Goal: Task Accomplishment & Management: Manage account settings

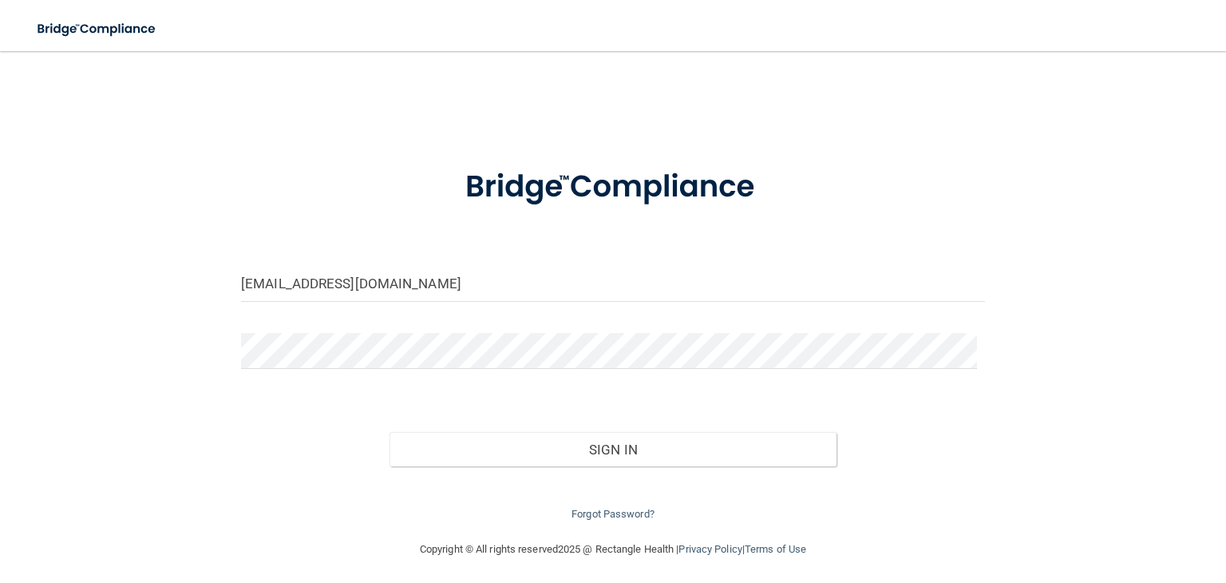
drag, startPoint x: 425, startPoint y: 287, endPoint x: 48, endPoint y: 257, distance: 378.0
click at [63, 260] on div "[EMAIL_ADDRESS][DOMAIN_NAME] Invalid email/password. You don't have permission …" at bounding box center [613, 295] width 1162 height 457
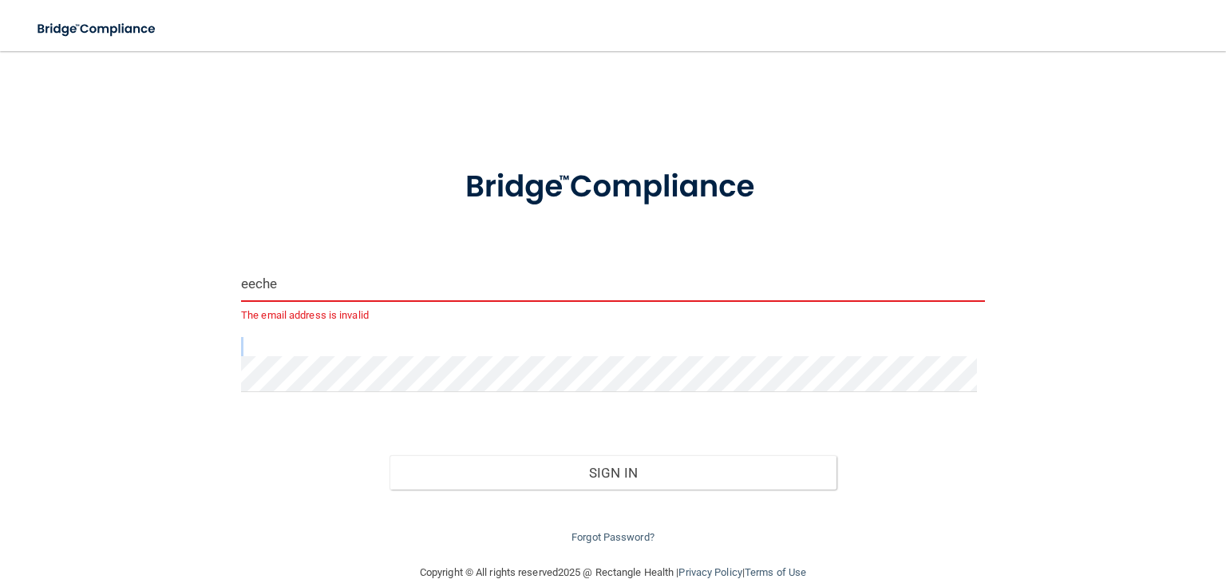
click at [406, 357] on form "eeche The email address is invalid Invalid email/password. You don't have permi…" at bounding box center [613, 347] width 744 height 400
click at [366, 285] on input "eeche" at bounding box center [613, 284] width 744 height 36
type input "[EMAIL_ADDRESS][DOMAIN_NAME]"
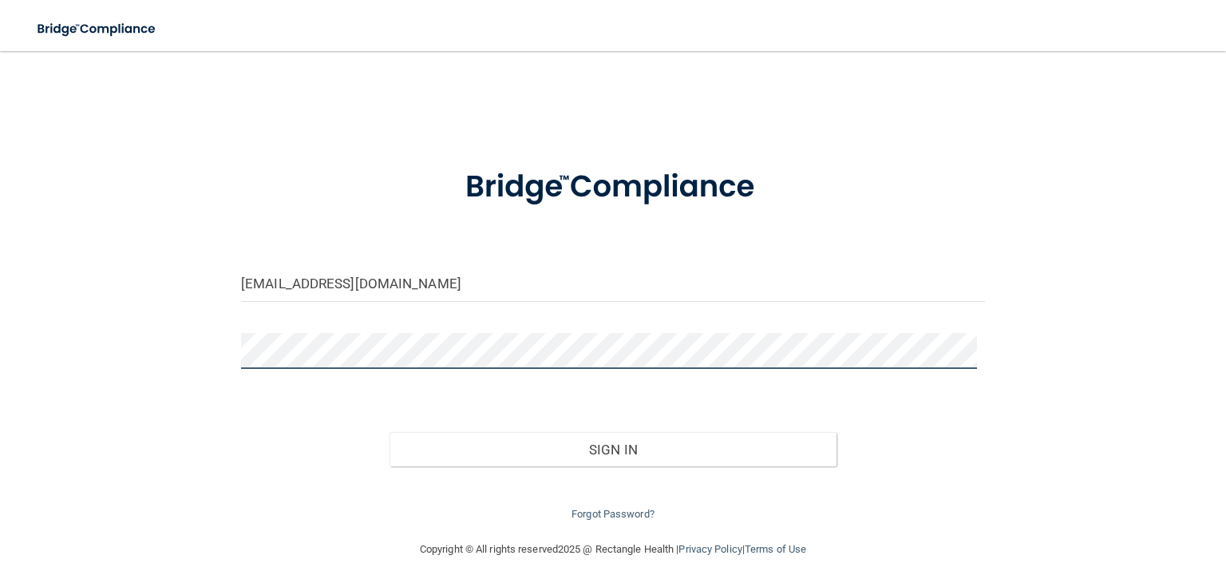
click at [390, 432] on button "Sign In" at bounding box center [613, 449] width 446 height 35
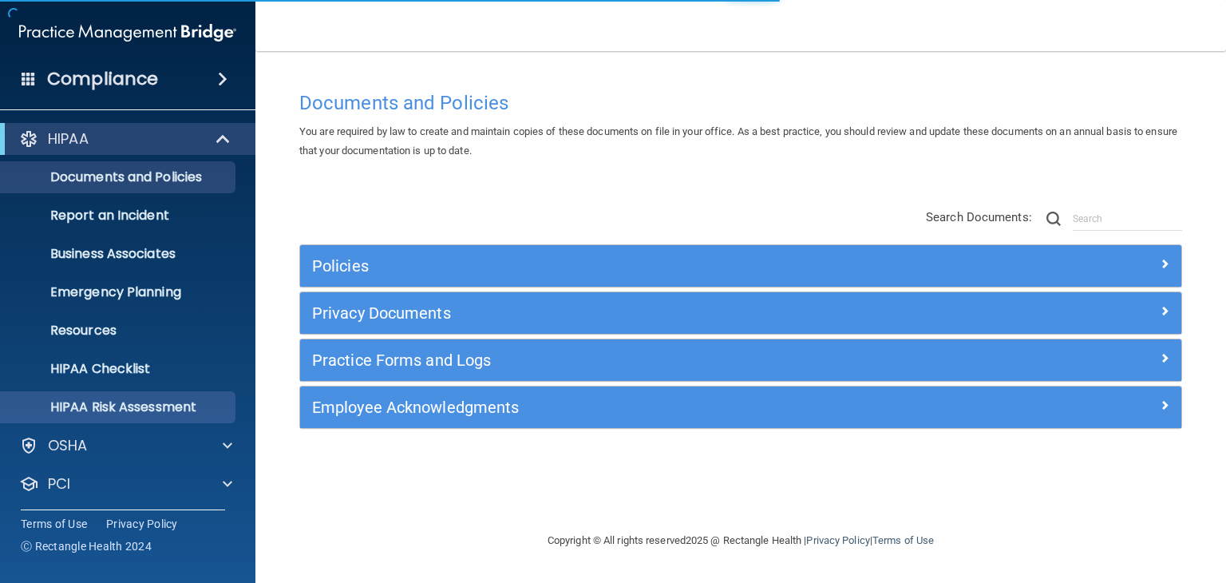
scroll to position [80, 0]
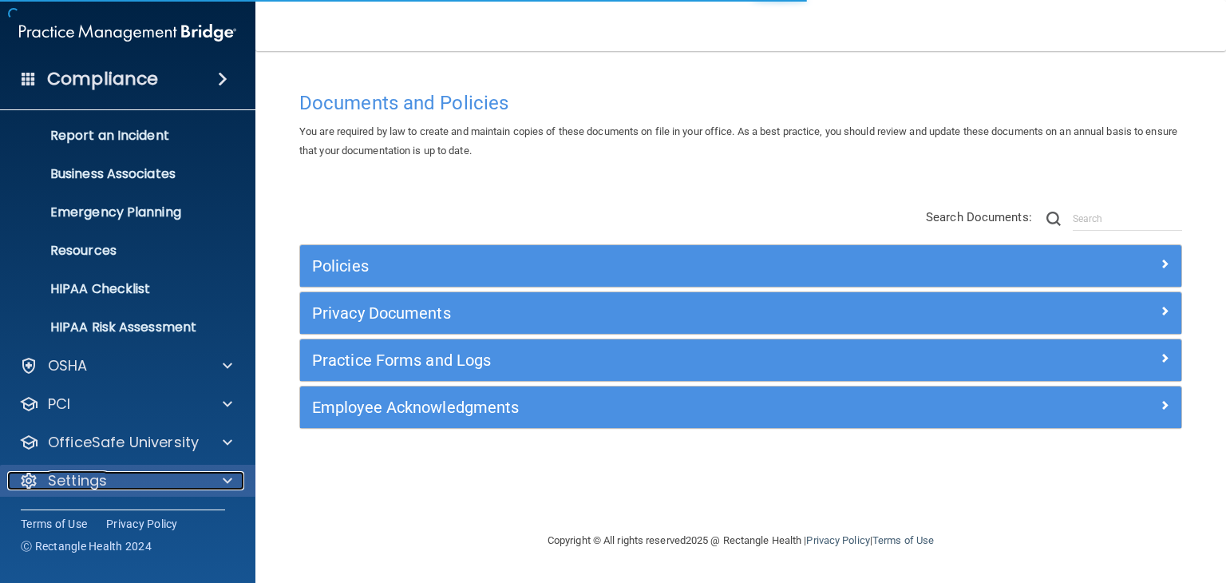
click at [194, 477] on div "Settings" at bounding box center [106, 480] width 198 height 19
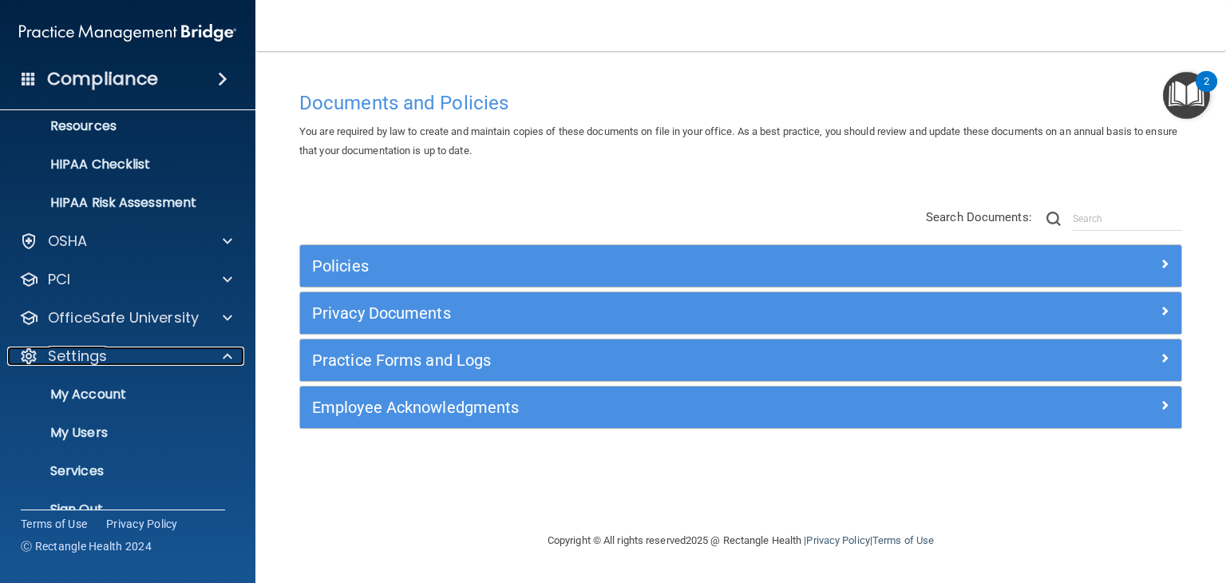
scroll to position [233, 0]
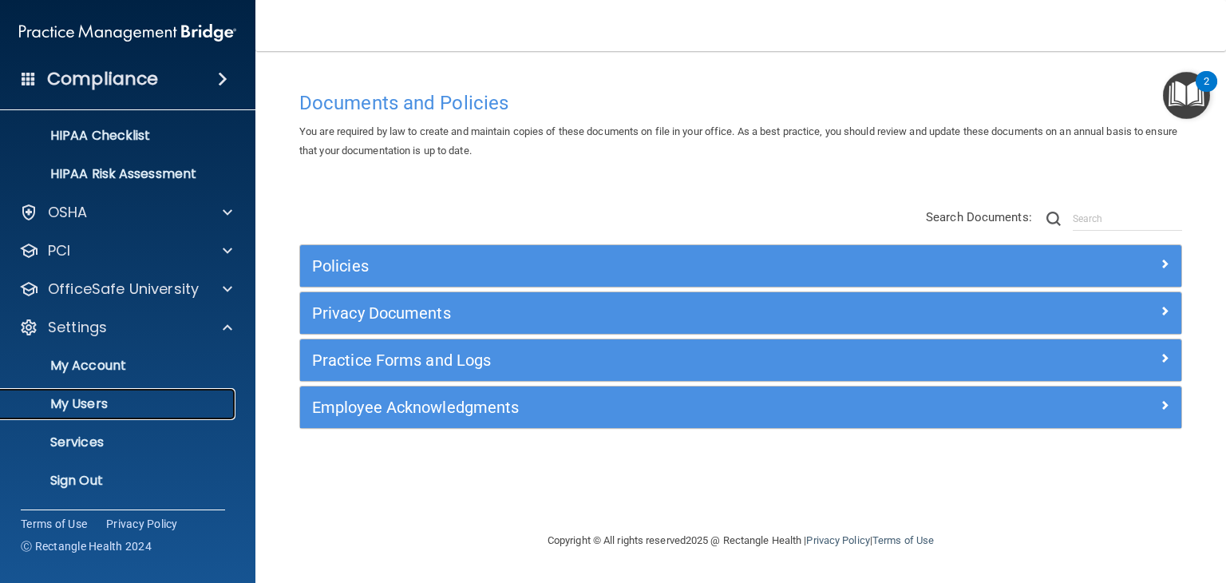
click at [96, 400] on p "My Users" at bounding box center [119, 404] width 218 height 16
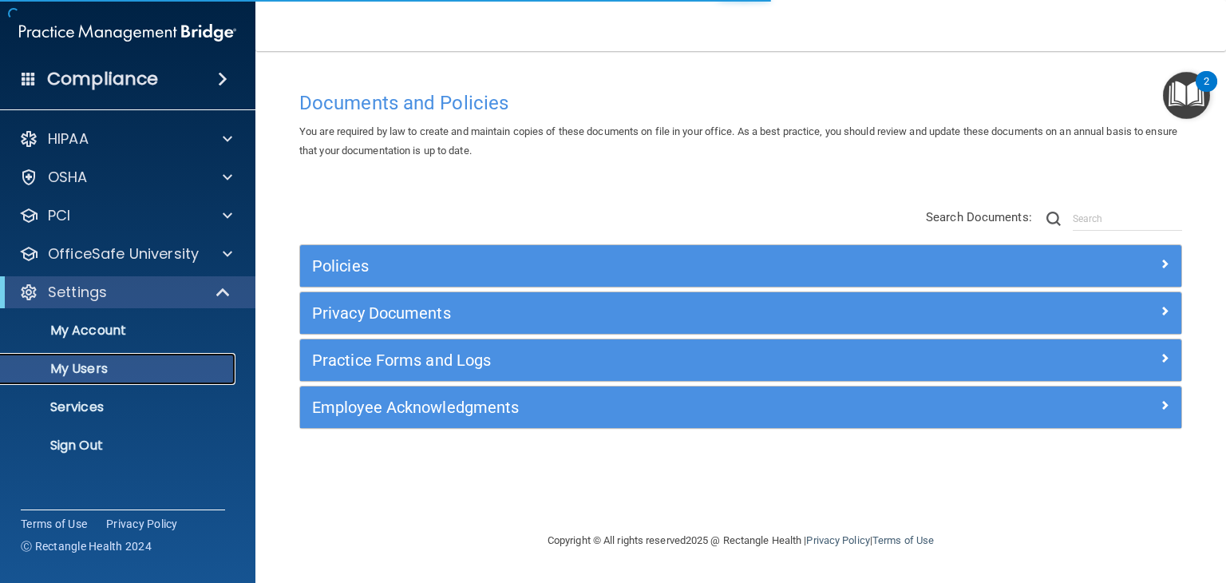
select select "20"
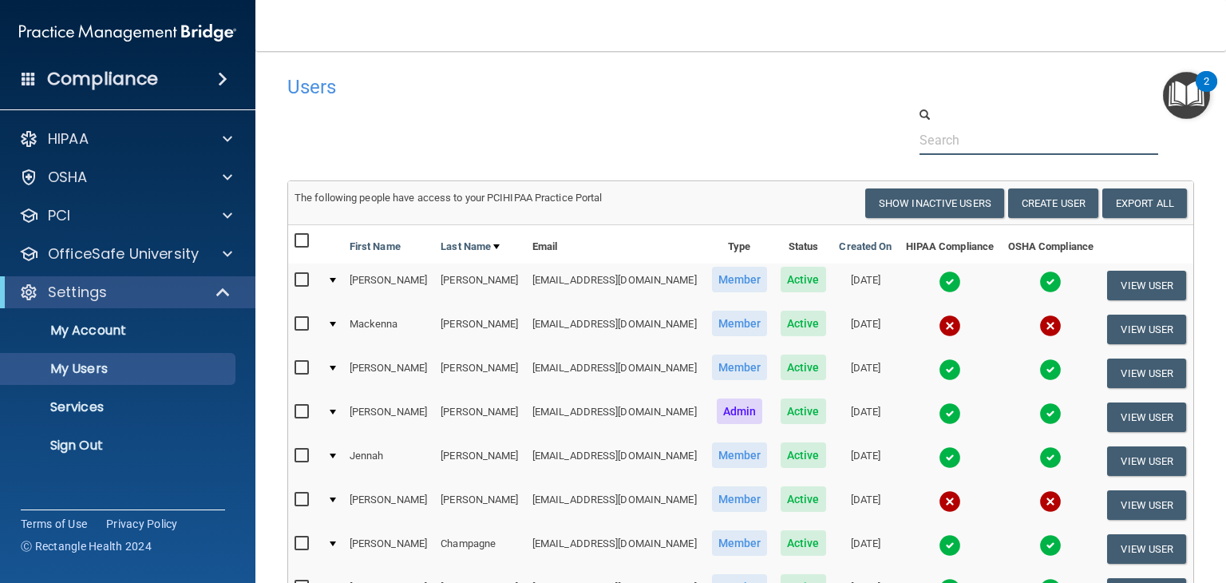
click at [994, 141] on input "text" at bounding box center [1039, 140] width 239 height 30
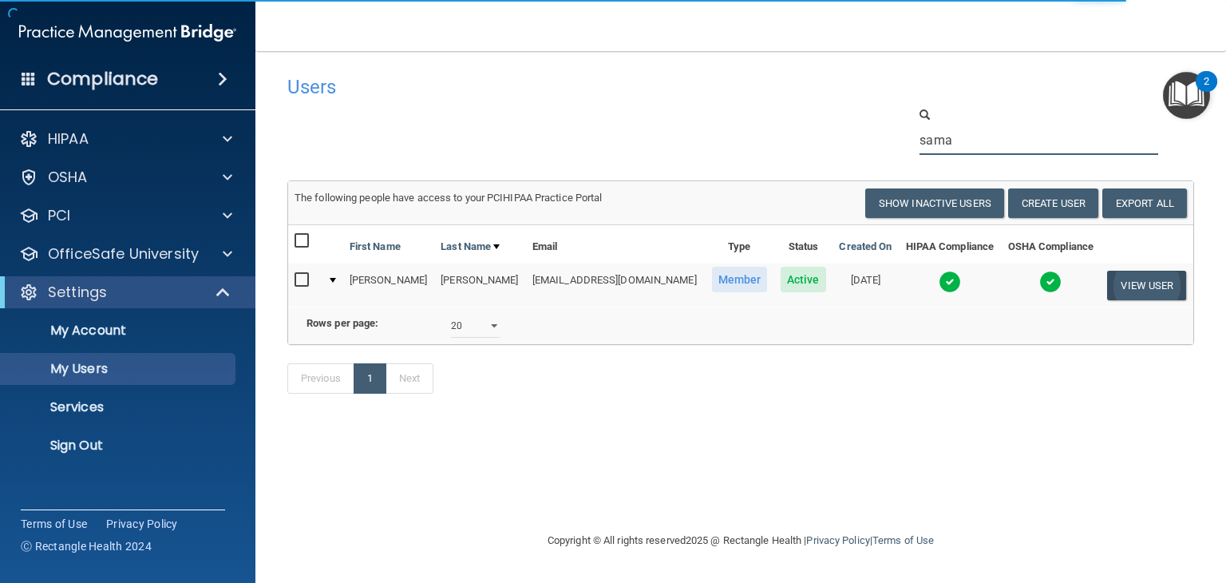
type input "sama"
click at [1125, 282] on button "View User" at bounding box center [1146, 286] width 79 height 30
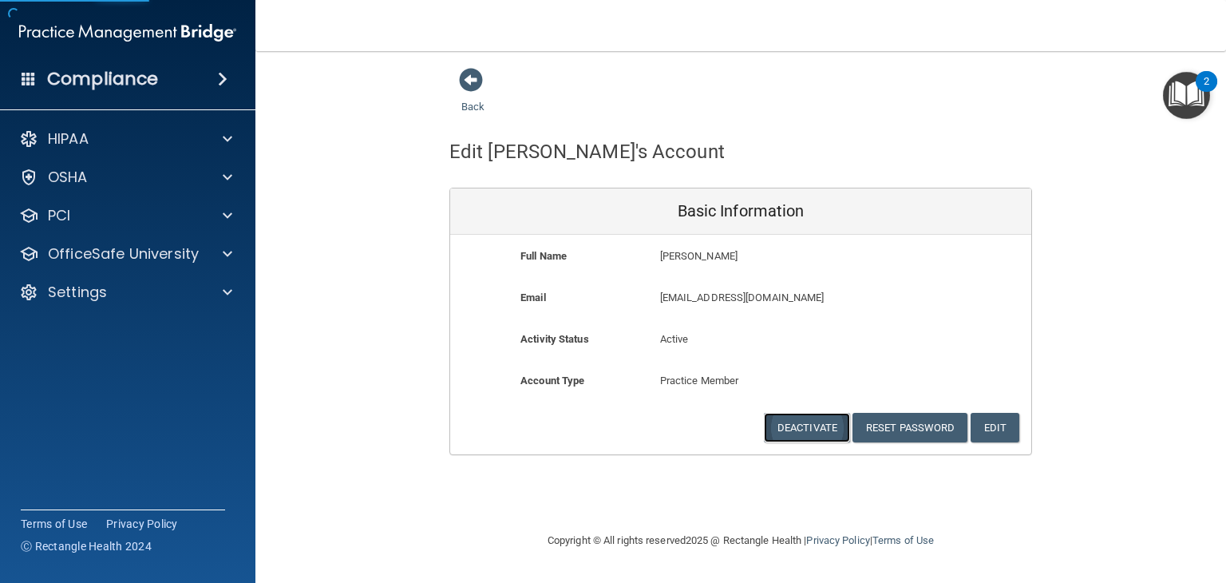
click at [823, 420] on button "Deactivate" at bounding box center [807, 428] width 86 height 30
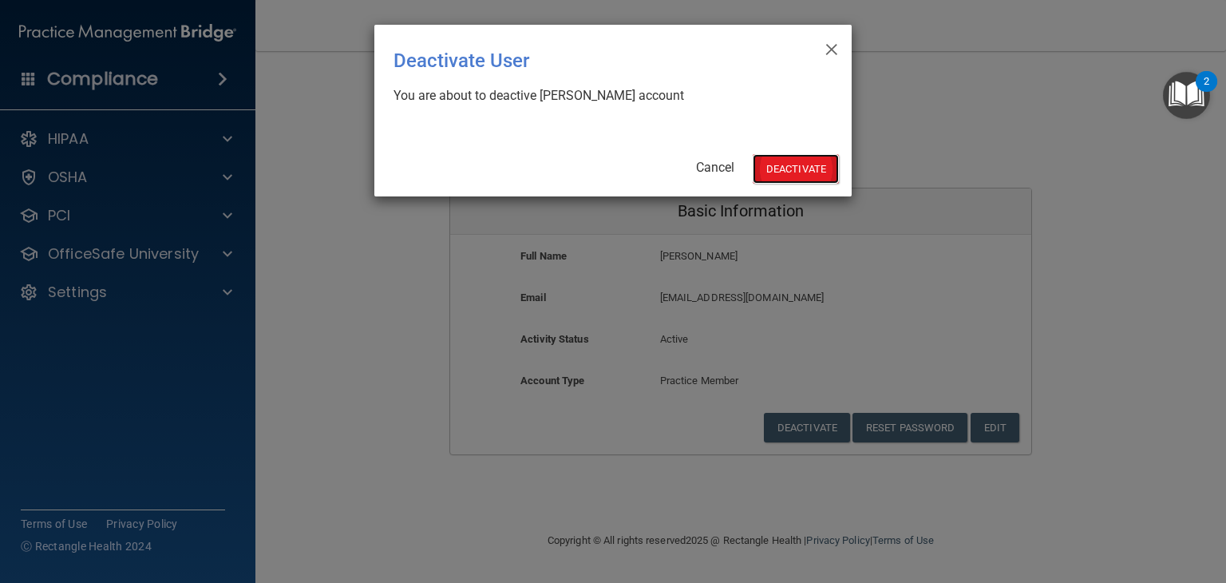
click at [827, 164] on button "Deactivate" at bounding box center [796, 169] width 86 height 30
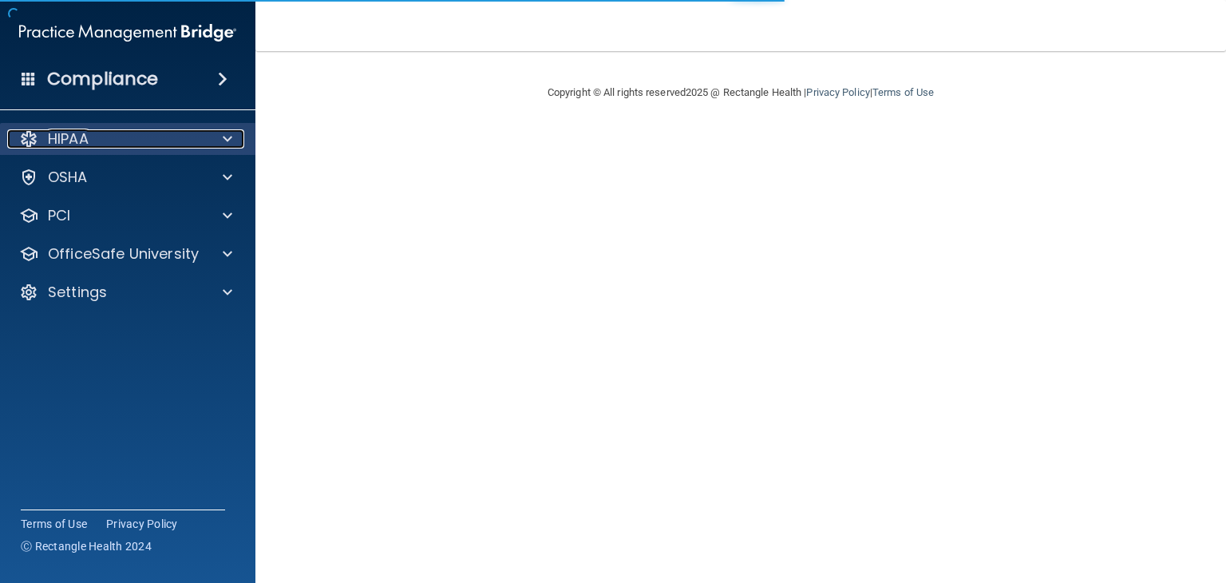
click at [185, 139] on div "HIPAA" at bounding box center [106, 138] width 198 height 19
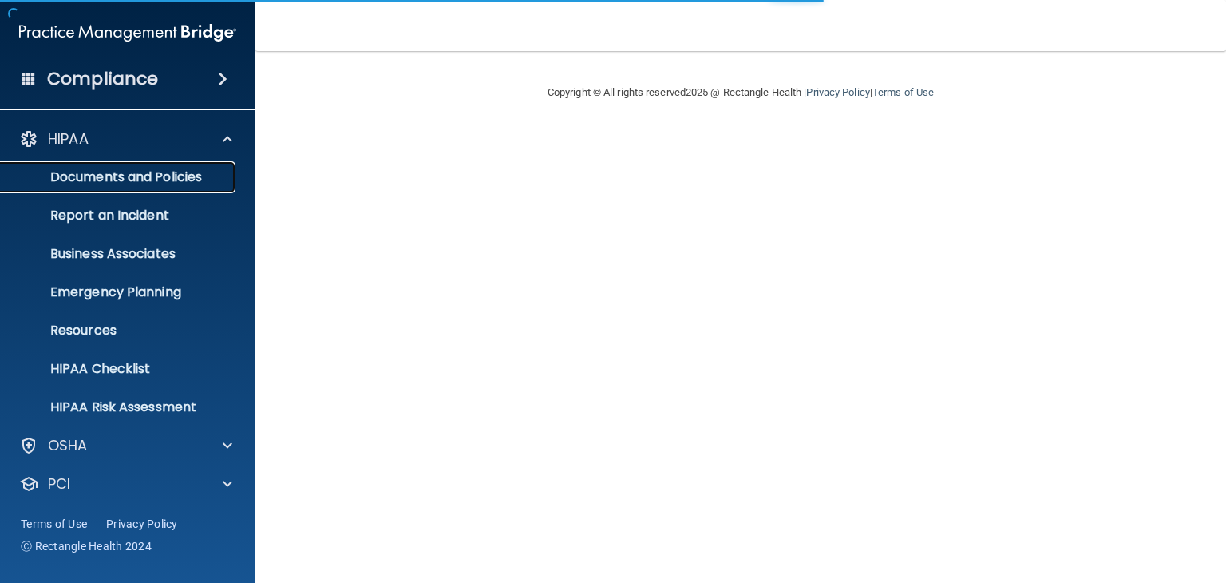
click at [167, 182] on p "Documents and Policies" at bounding box center [119, 177] width 218 height 16
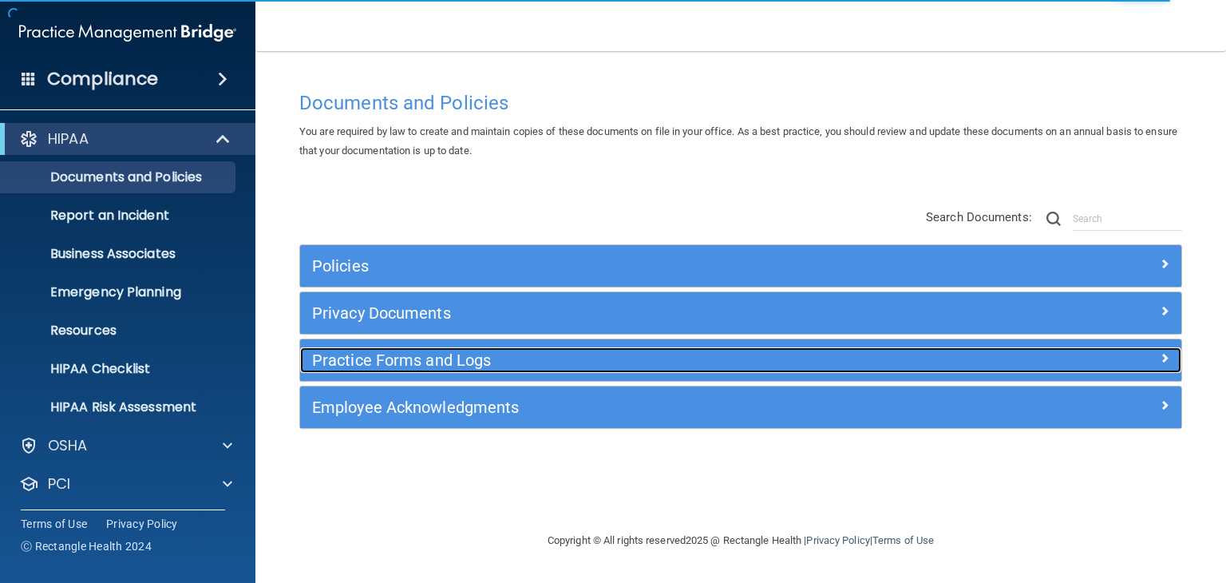
click at [418, 355] on h5 "Practice Forms and Logs" at bounding box center [630, 360] width 637 height 18
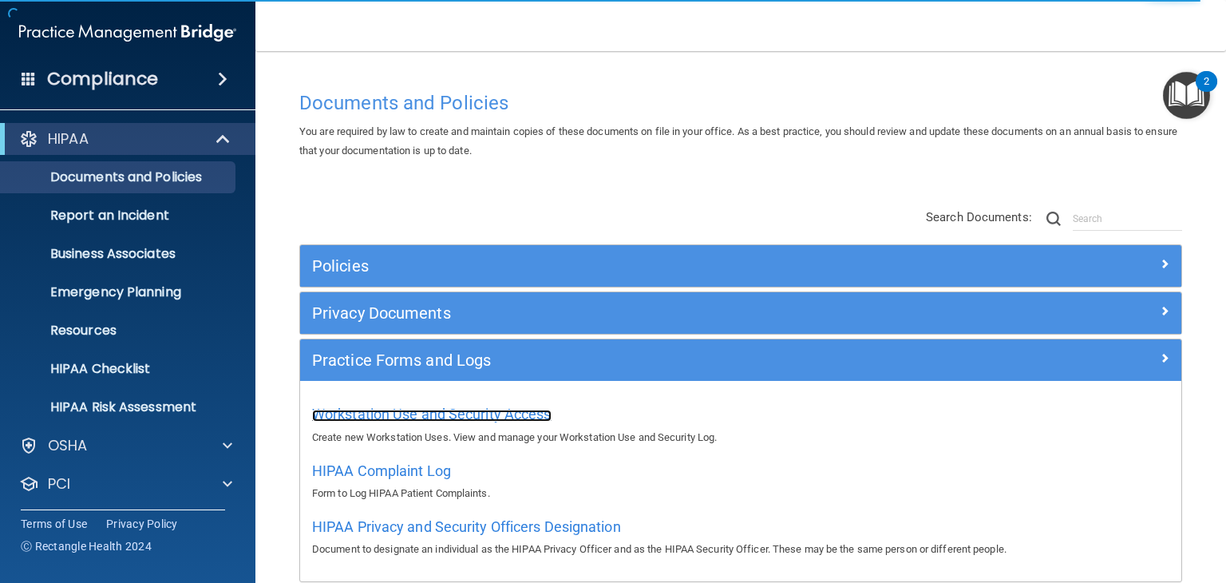
click at [522, 408] on span "Workstation Use and Security Access" at bounding box center [432, 414] width 240 height 17
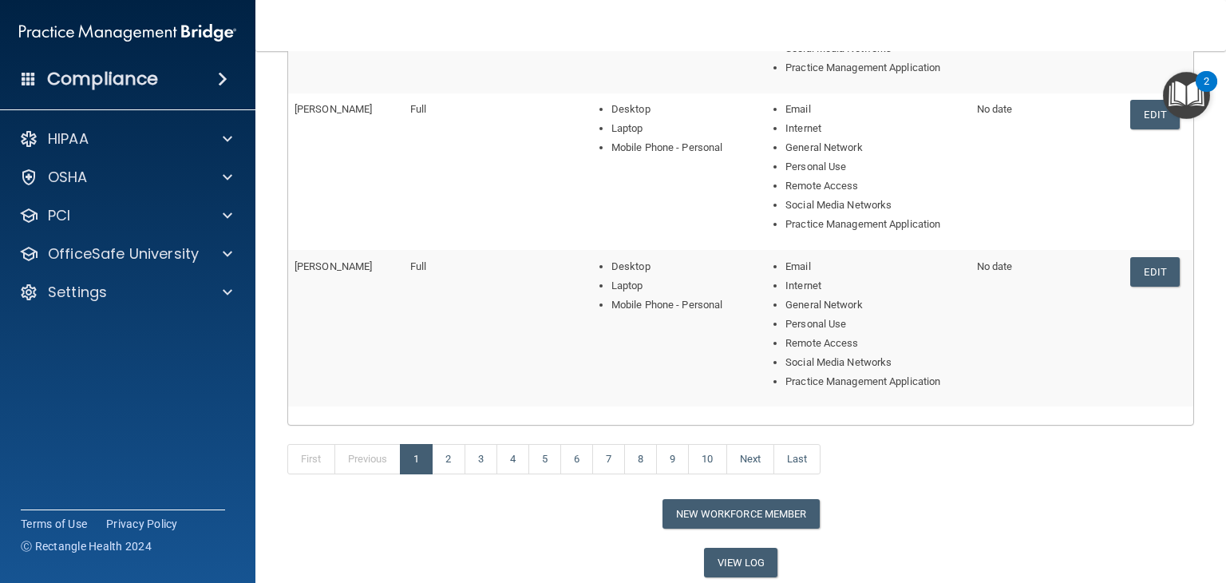
scroll to position [677, 0]
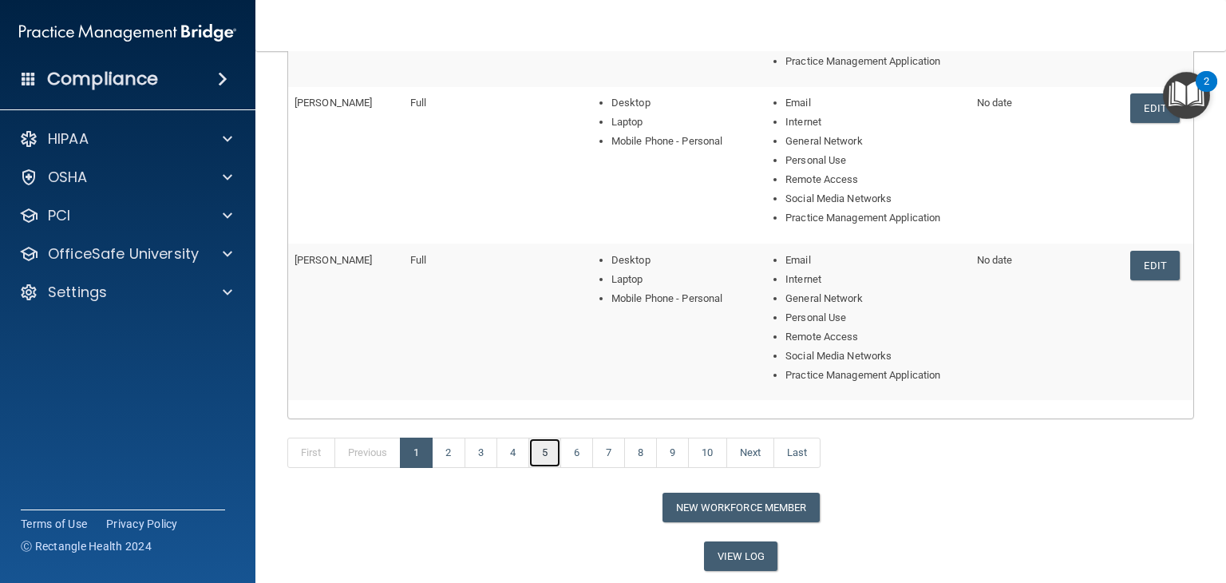
click at [540, 446] on link "5" at bounding box center [544, 452] width 33 height 30
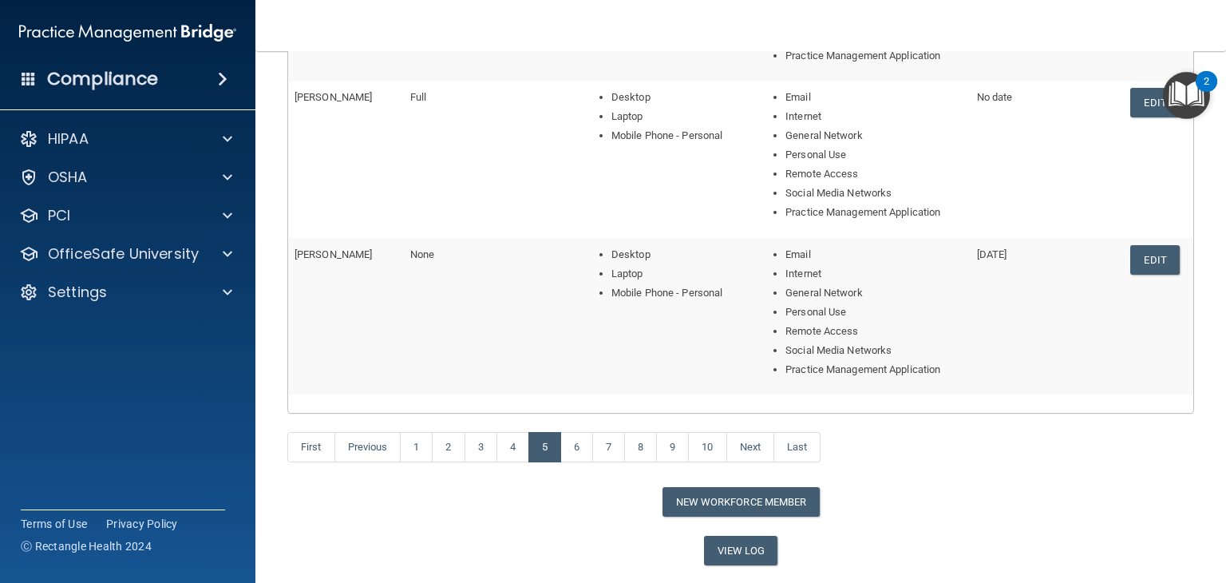
scroll to position [726, 0]
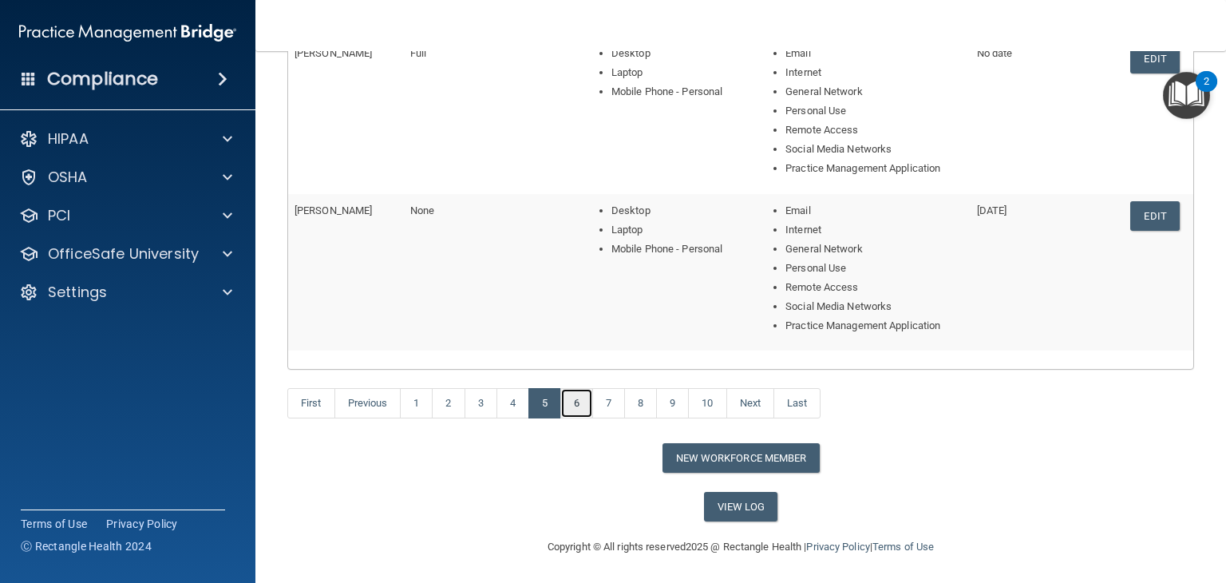
click at [575, 393] on link "6" at bounding box center [576, 403] width 33 height 30
click at [608, 409] on link "7" at bounding box center [608, 403] width 33 height 30
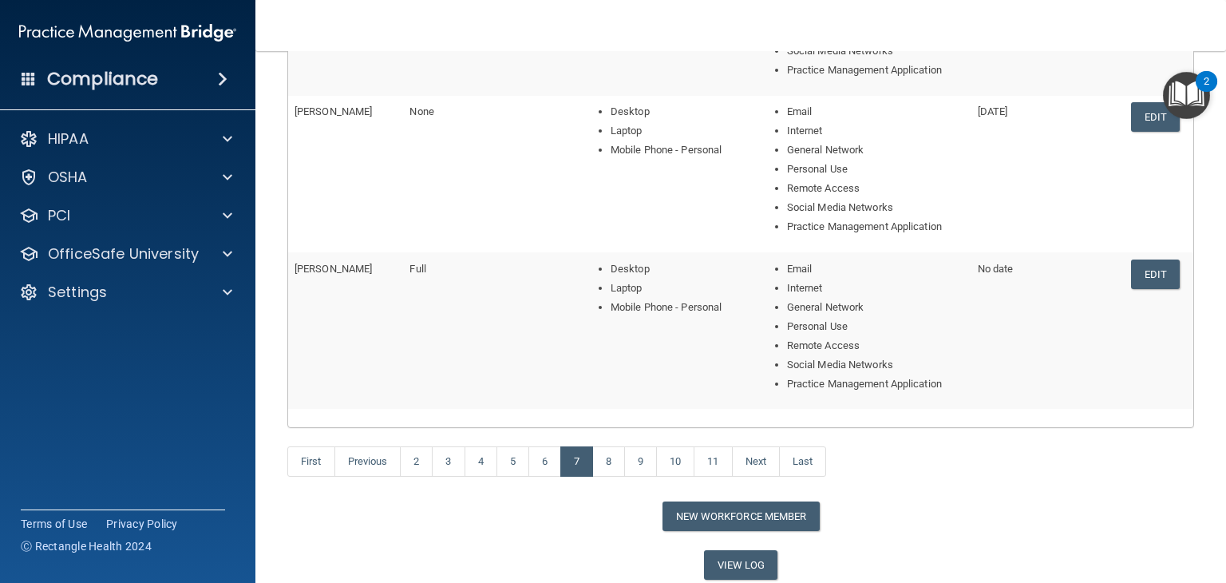
scroll to position [703, 0]
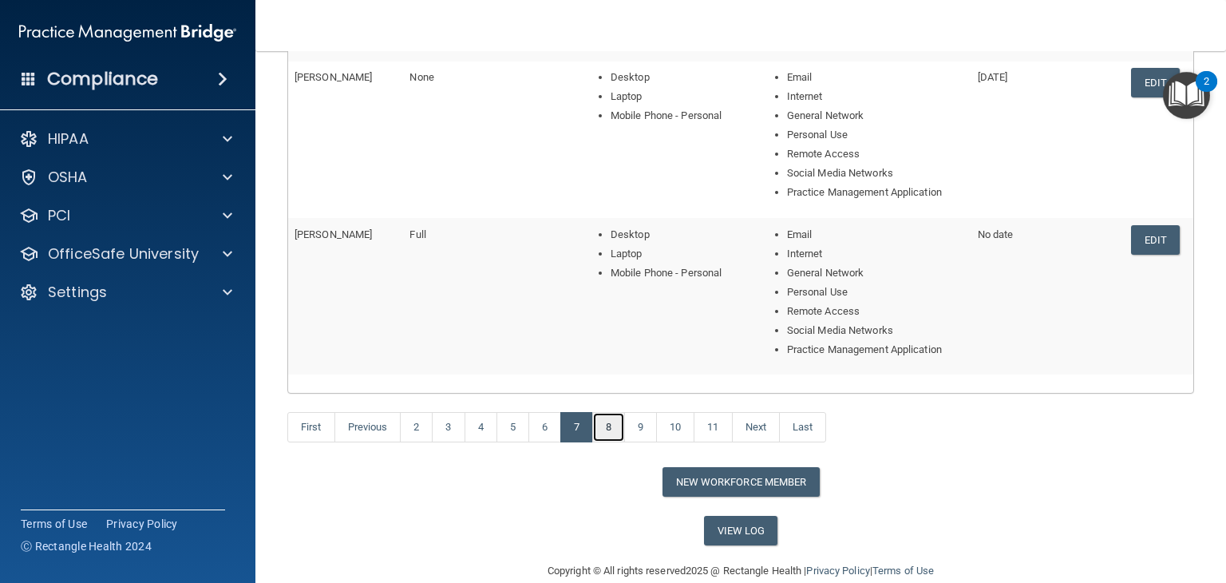
click at [604, 431] on link "8" at bounding box center [608, 427] width 33 height 30
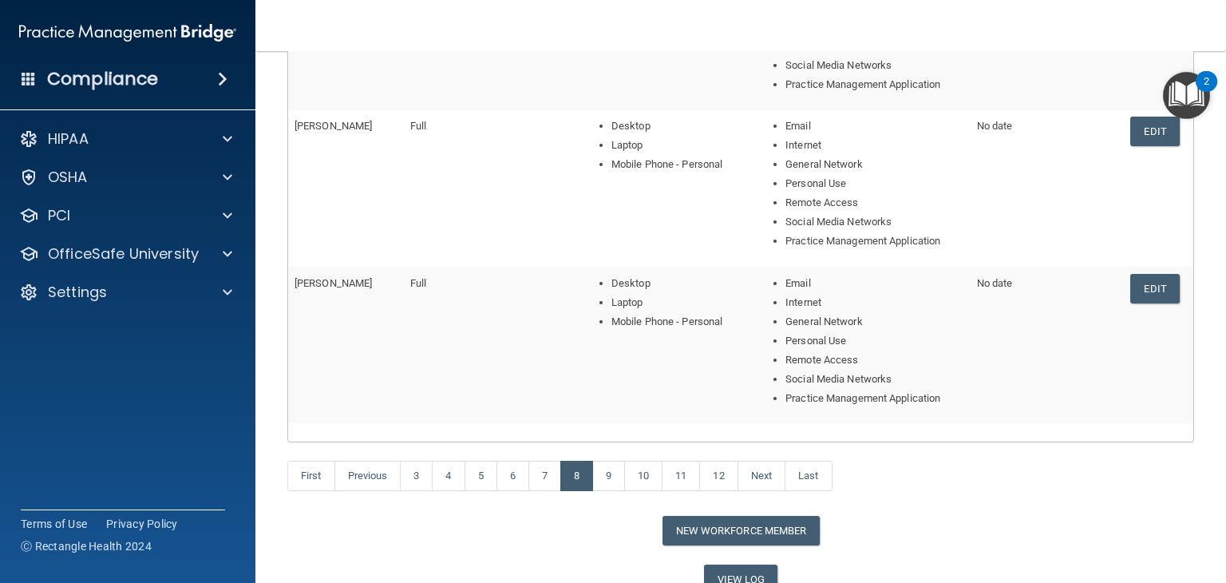
scroll to position [695, 0]
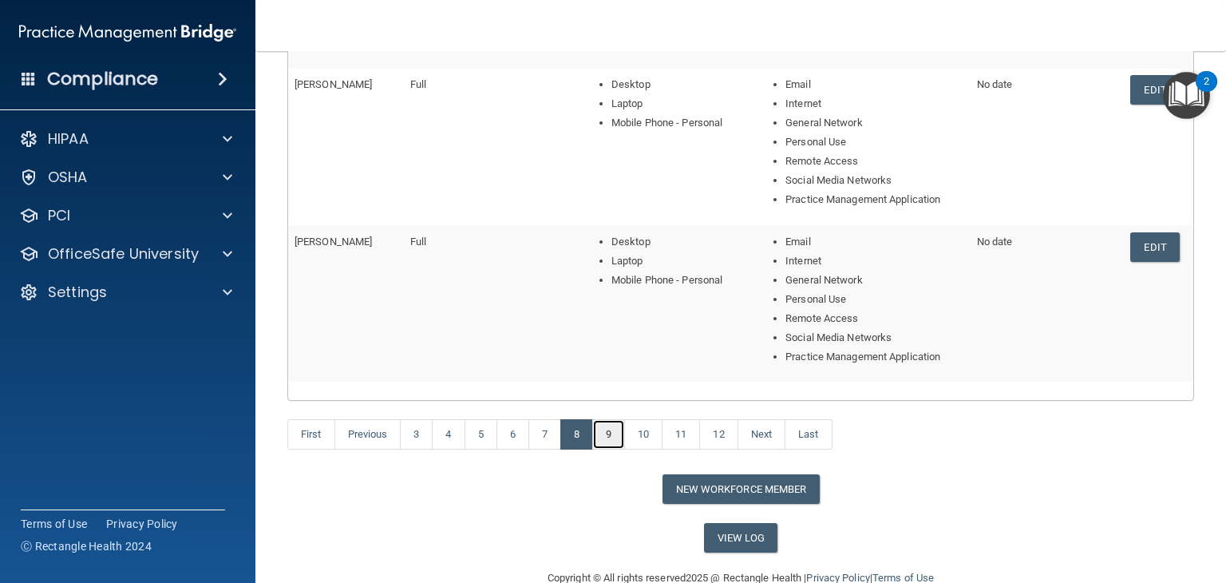
click at [608, 432] on link "9" at bounding box center [608, 434] width 33 height 30
click at [1158, 80] on link "Edit" at bounding box center [1154, 90] width 49 height 30
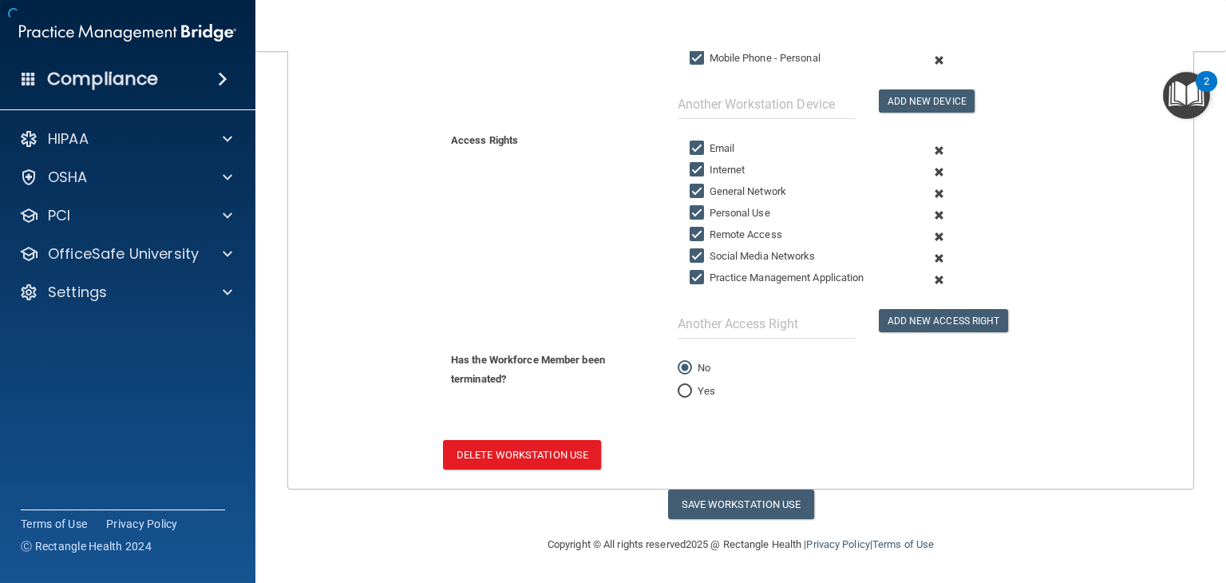
scroll to position [394, 0]
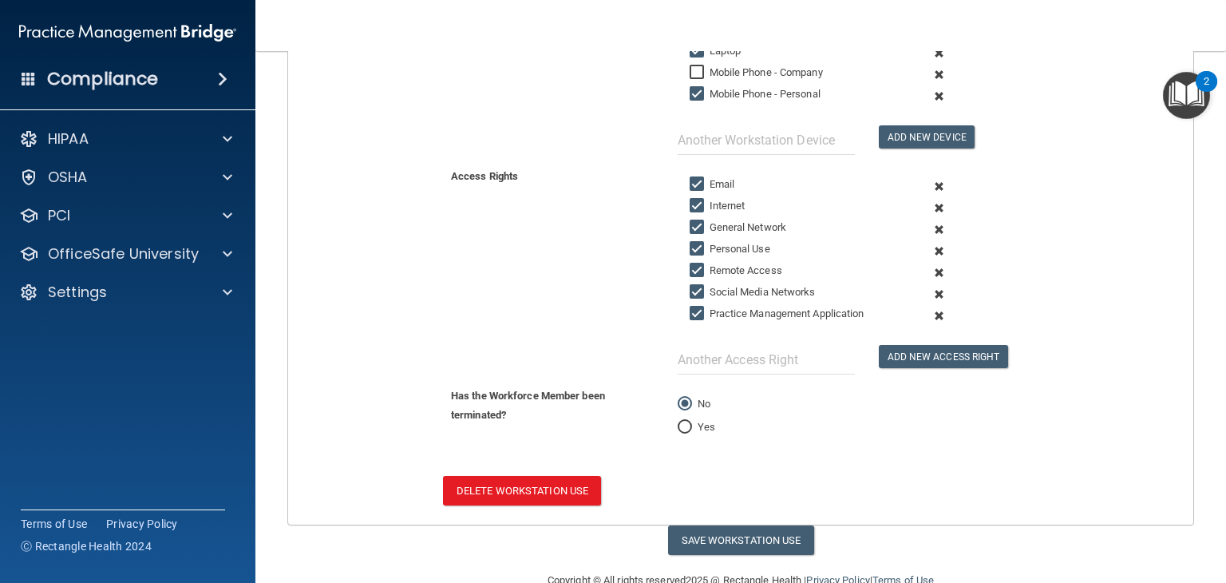
click at [678, 422] on input "Yes" at bounding box center [685, 428] width 14 height 12
radio input "true"
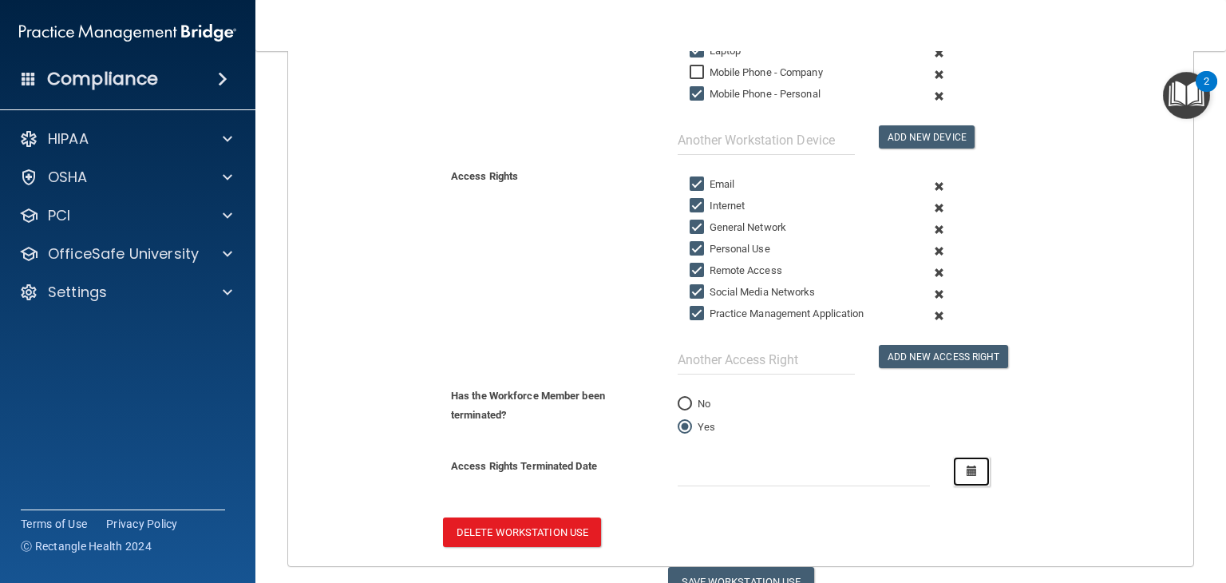
click at [971, 469] on button "button" at bounding box center [971, 472] width 37 height 30
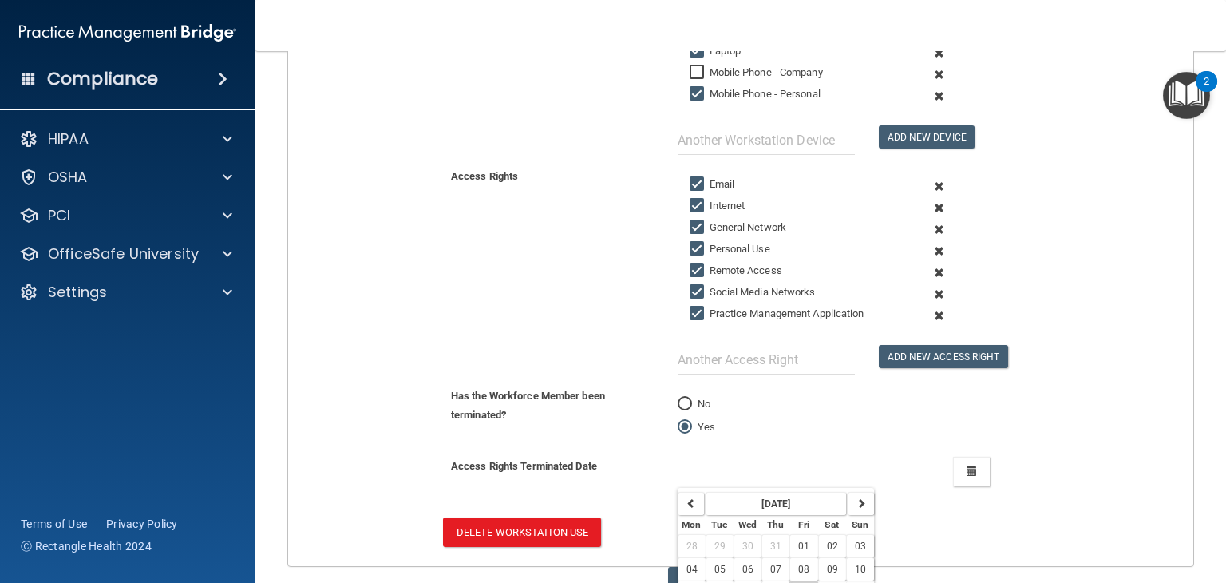
scroll to position [479, 0]
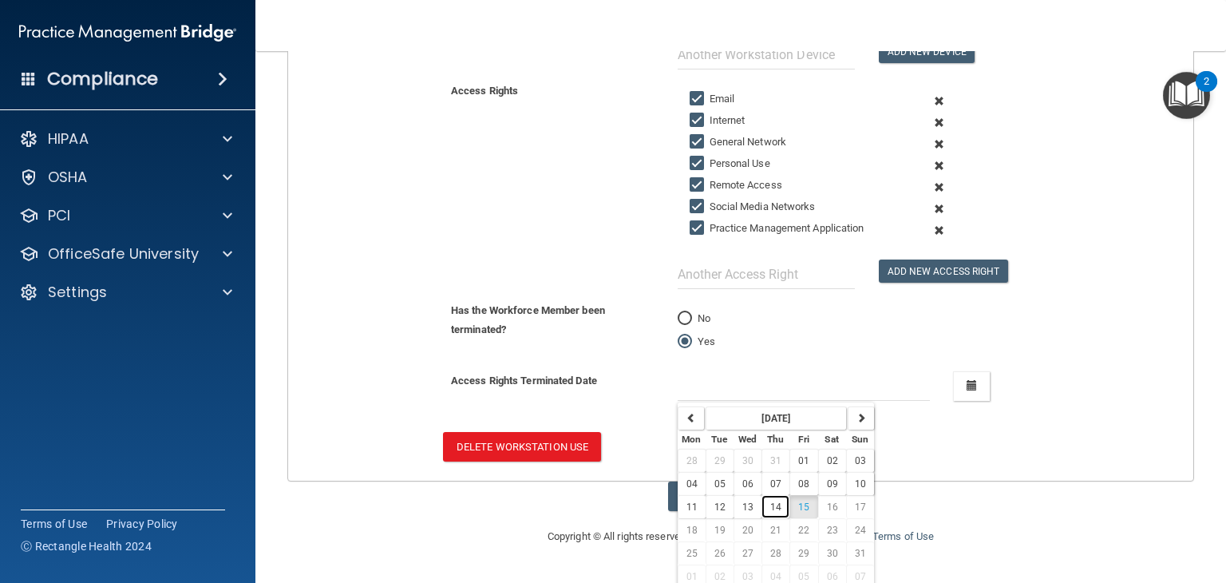
click at [771, 504] on span "14" at bounding box center [775, 506] width 11 height 11
type input "[DATE]"
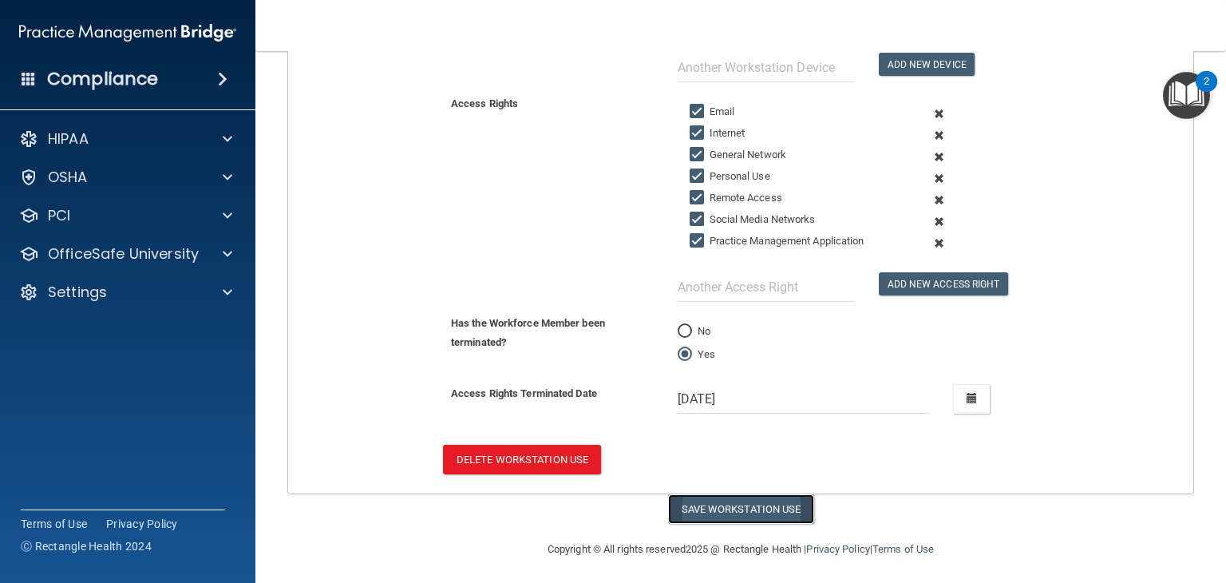
click at [759, 505] on button "Save Workstation Use" at bounding box center [741, 509] width 146 height 30
select select "? string:Full ?"
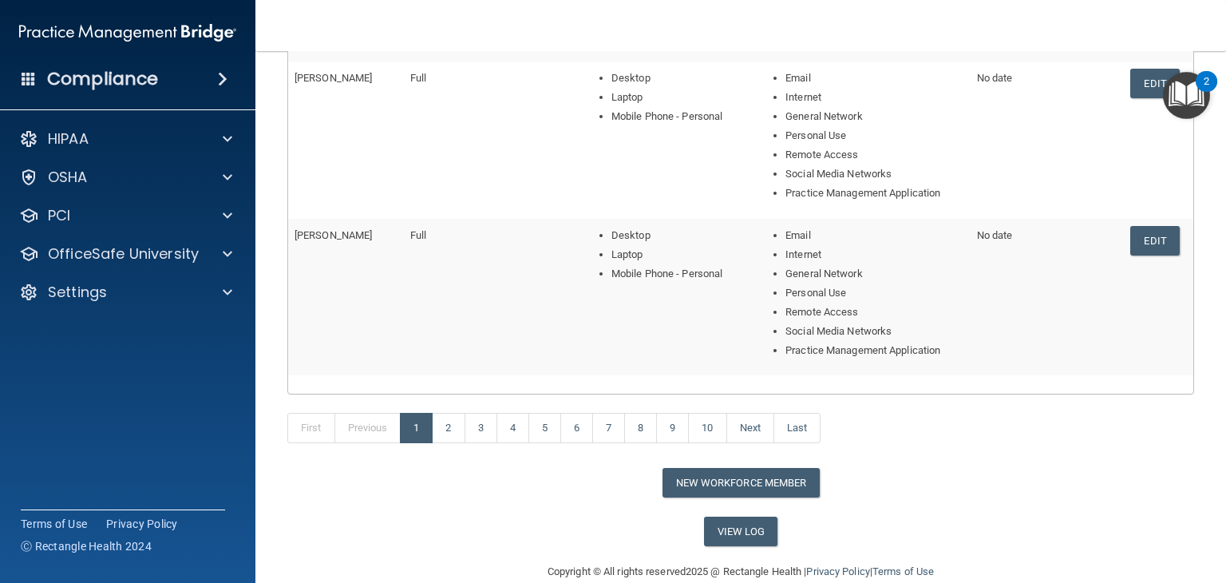
scroll to position [726, 0]
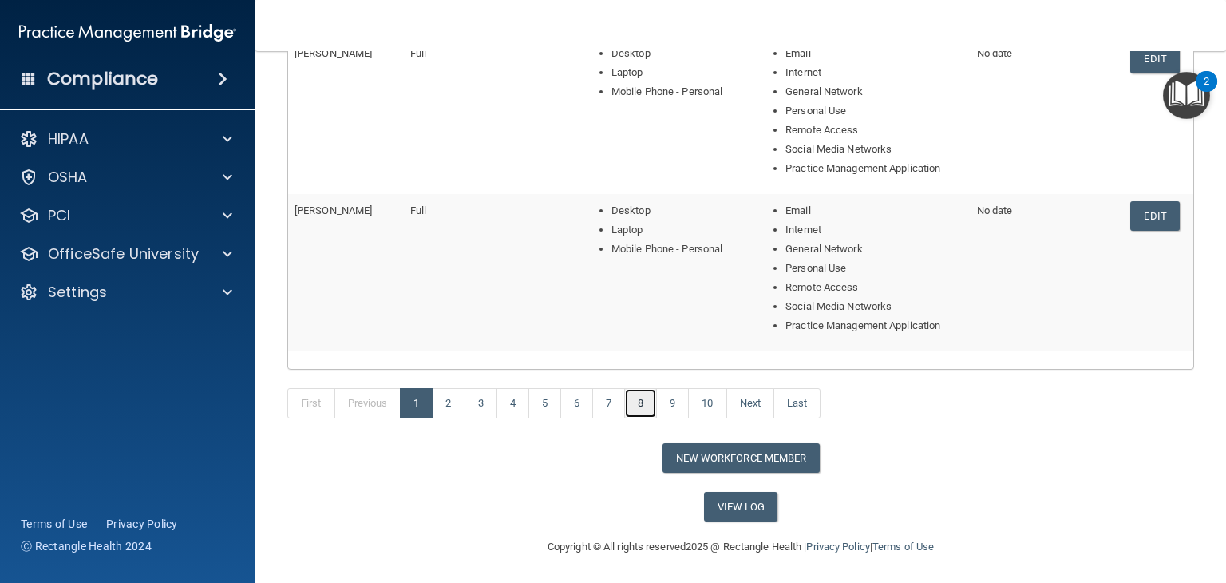
click at [639, 402] on link "8" at bounding box center [640, 403] width 33 height 30
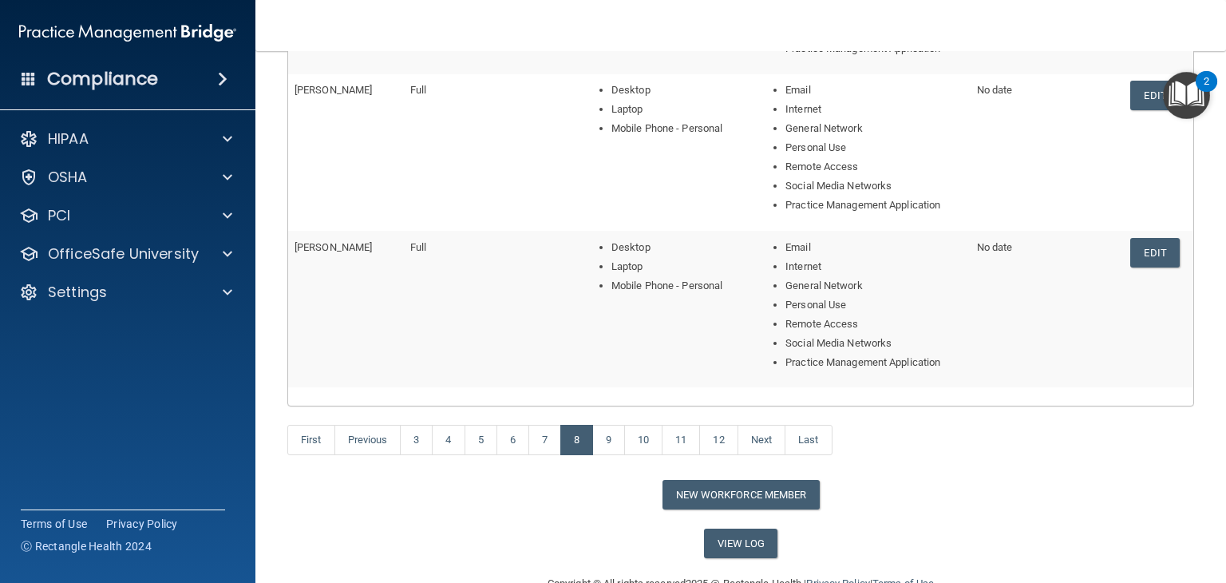
scroll to position [719, 0]
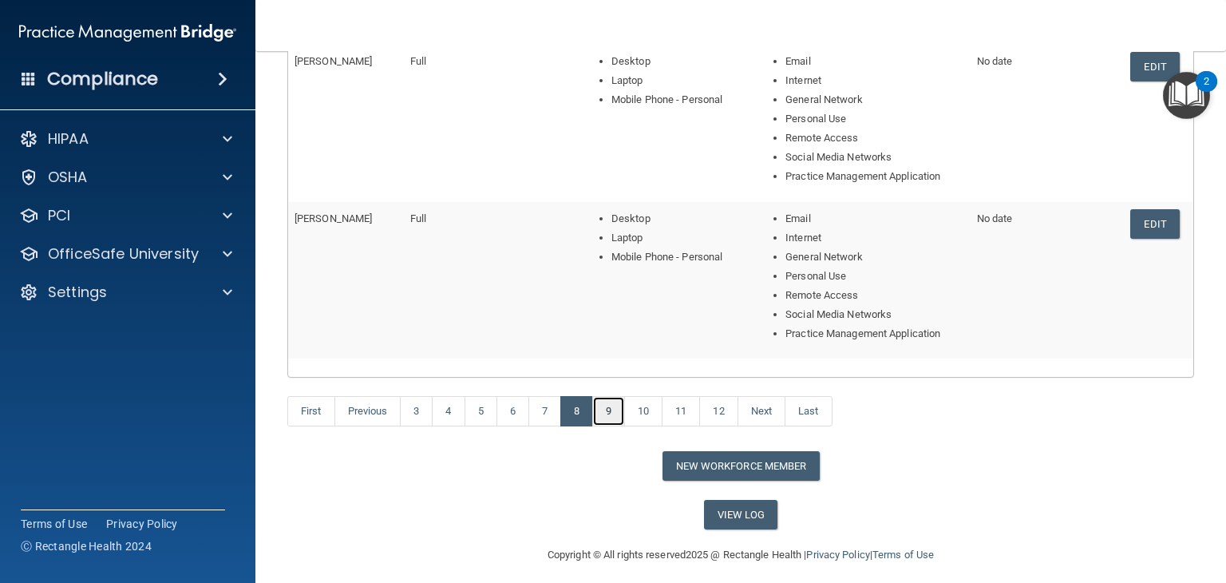
click at [603, 402] on link "9" at bounding box center [608, 411] width 33 height 30
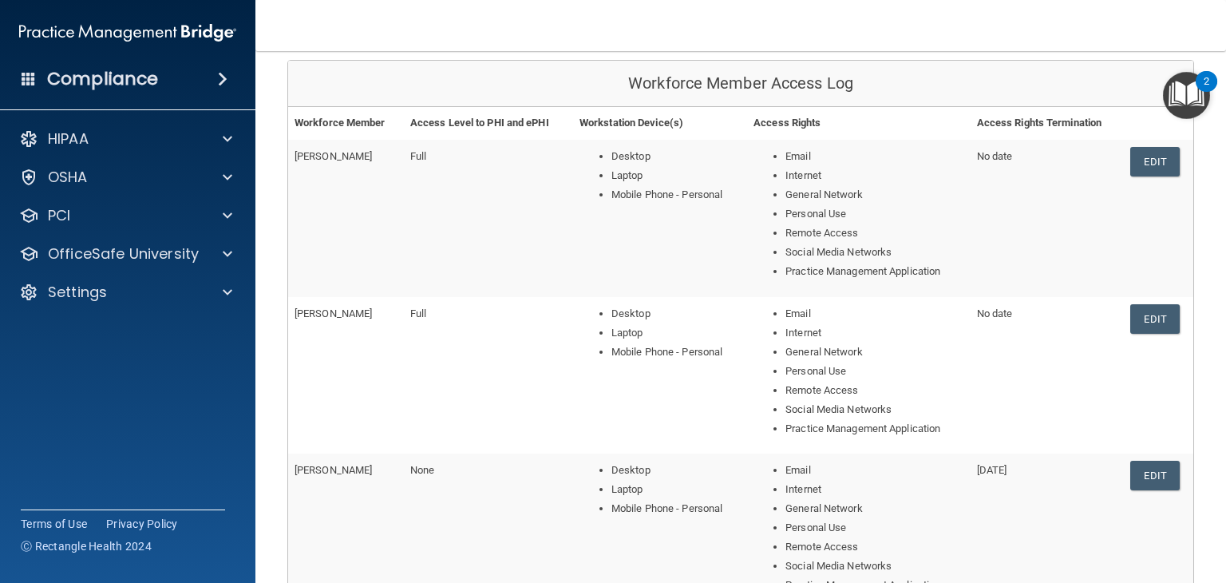
scroll to position [150, 0]
